Goal: Go to known website: Access a specific website the user already knows

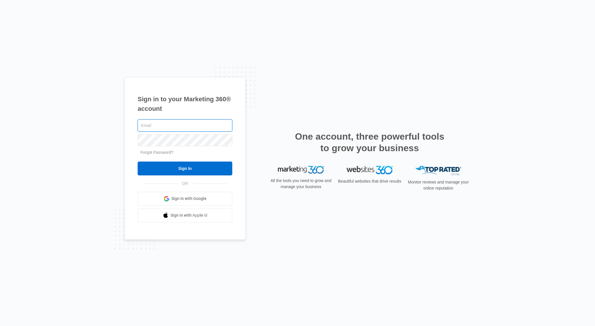
click at [181, 128] on input "text" at bounding box center [185, 125] width 95 height 12
type input "[PERSON_NAME][EMAIL_ADDRESS][PERSON_NAME][DOMAIN_NAME]"
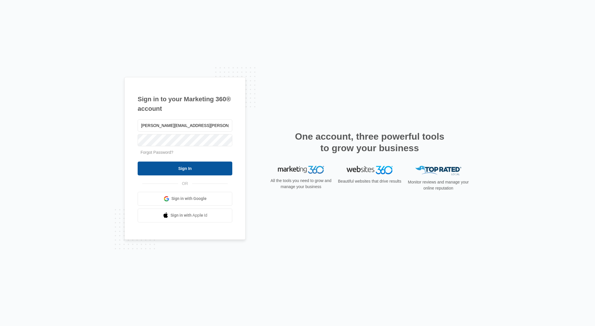
click at [186, 169] on input "Sign In" at bounding box center [185, 169] width 95 height 14
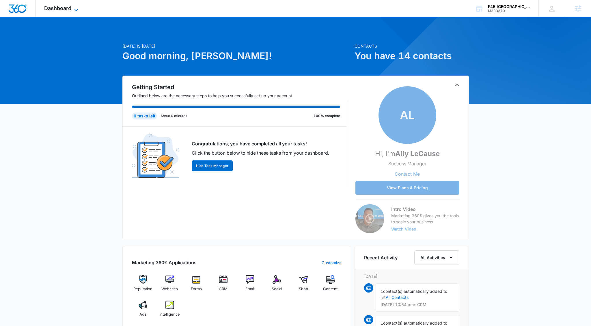
click at [74, 10] on icon at bounding box center [76, 10] width 7 height 7
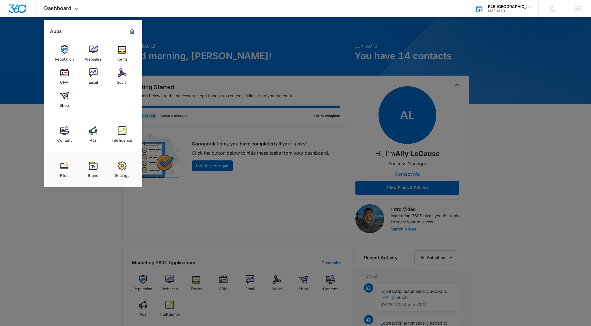
click at [510, 3] on div "F45 Fort Collins M333370 Your Accounts View All" at bounding box center [502, 8] width 72 height 17
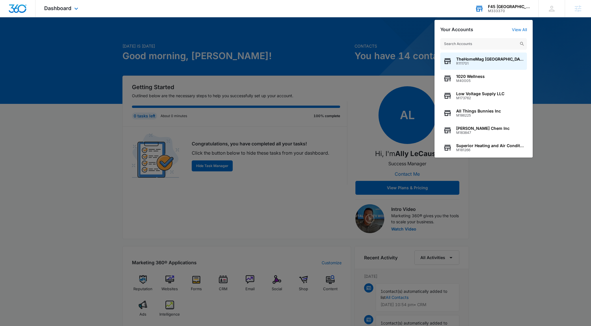
click at [463, 46] on input "text" at bounding box center [483, 44] width 87 height 12
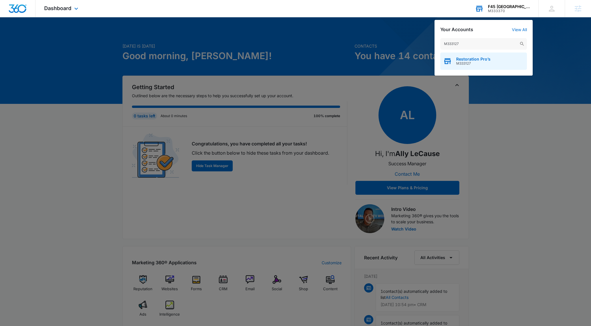
type input "M333127"
click at [475, 68] on div "Restoration Pro’s M333127" at bounding box center [483, 61] width 87 height 17
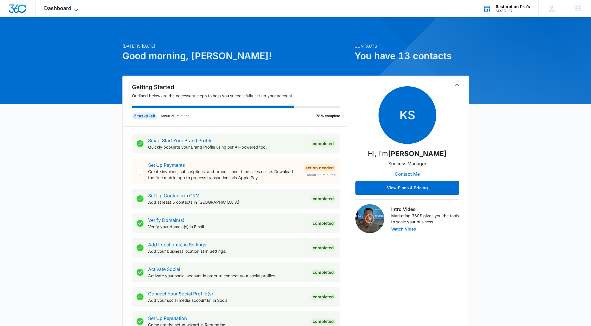
click at [65, 7] on span "Dashboard" at bounding box center [57, 8] width 27 height 6
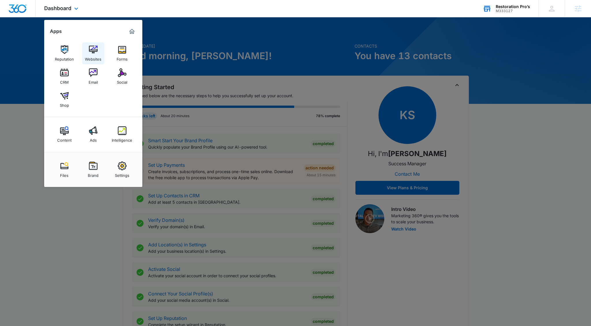
click at [93, 46] on img at bounding box center [93, 49] width 9 height 9
